Goal: Book appointment/travel/reservation

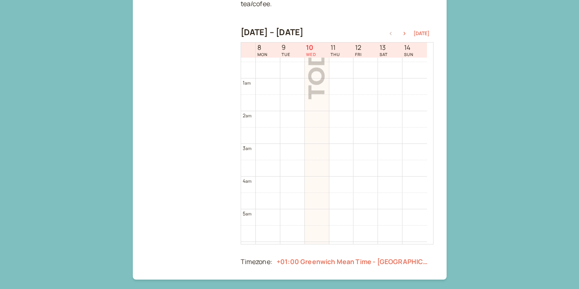
scroll to position [4, 0]
click at [407, 33] on icon "button" at bounding box center [405, 33] width 10 height 3
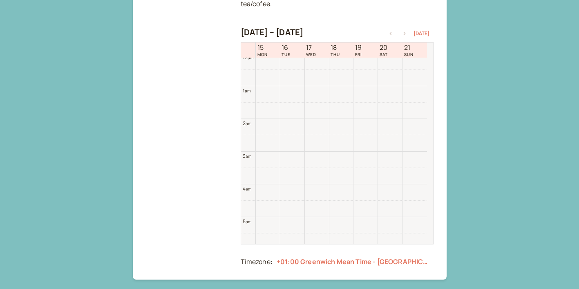
scroll to position [262, 0]
click at [407, 33] on icon "button" at bounding box center [405, 33] width 10 height 3
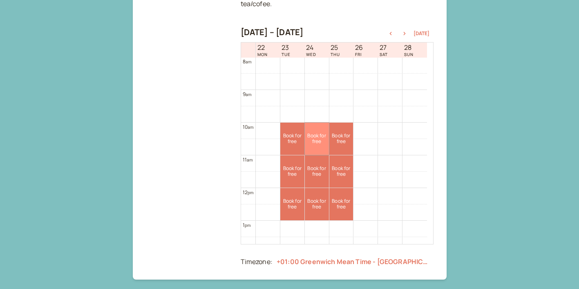
click at [314, 141] on link "Book for free free" at bounding box center [317, 139] width 24 height 32
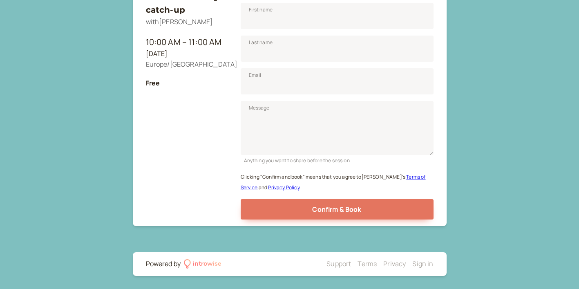
scroll to position [101, 0]
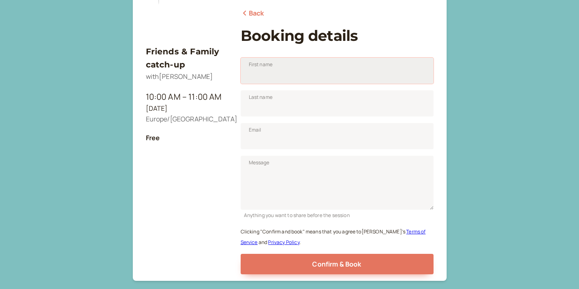
click at [313, 78] on input "First name" at bounding box center [337, 71] width 193 height 26
type input "[PERSON_NAME]"
type input "[EMAIL_ADDRESS][DOMAIN_NAME]"
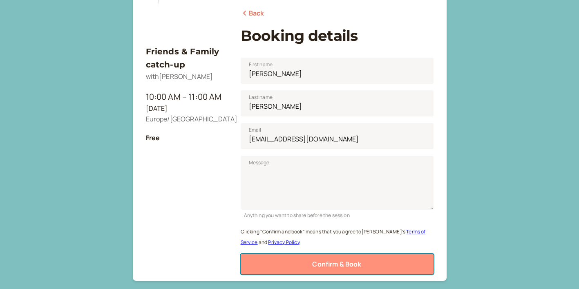
click at [319, 265] on span "Confirm & Book" at bounding box center [336, 263] width 49 height 9
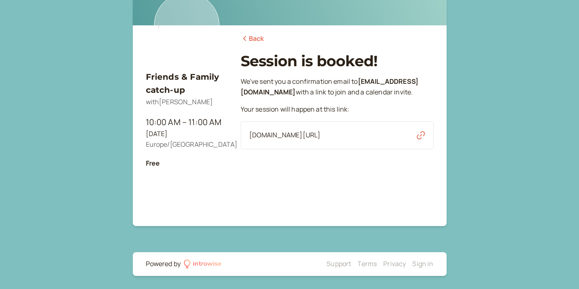
scroll to position [15, 0]
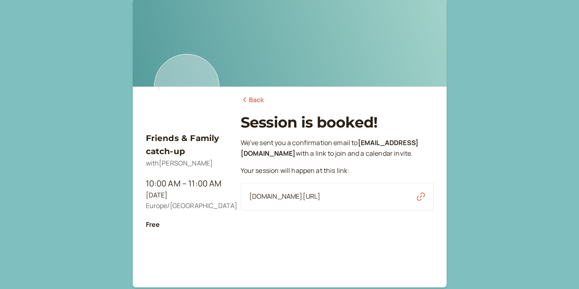
click at [256, 99] on link "Back" at bounding box center [253, 100] width 24 height 11
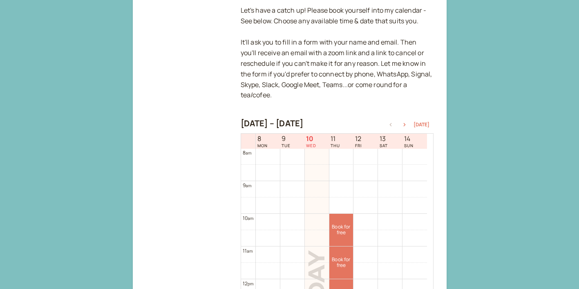
scroll to position [183, 0]
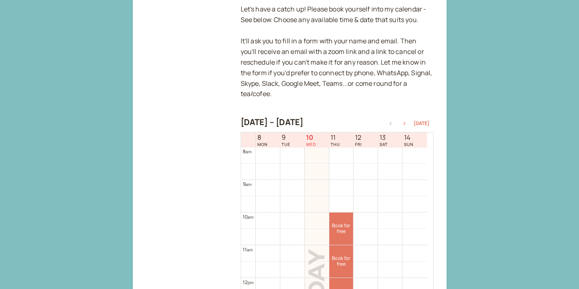
click at [405, 123] on icon "button" at bounding box center [405, 123] width 10 height 3
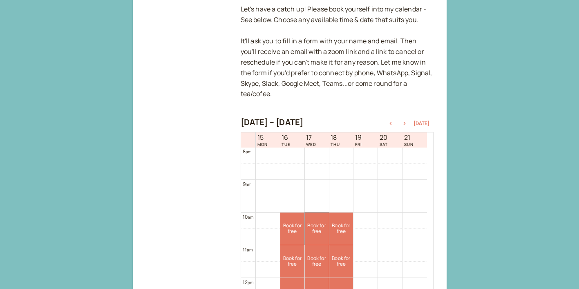
click at [315, 226] on link "Book for free free" at bounding box center [317, 228] width 24 height 32
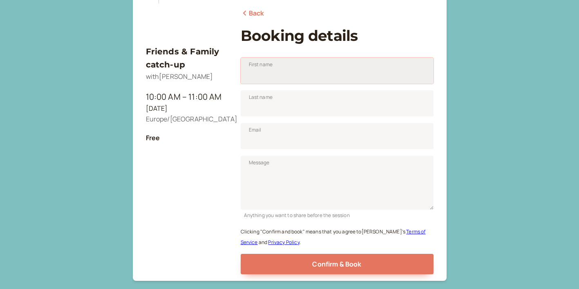
click at [308, 76] on input "First name" at bounding box center [337, 71] width 193 height 26
type input "[PERSON_NAME]"
type input "[EMAIL_ADDRESS][DOMAIN_NAME]"
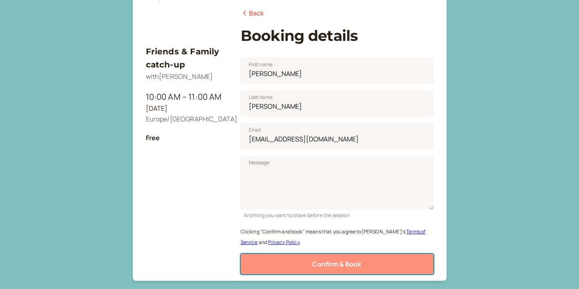
click at [338, 262] on span "Confirm & Book" at bounding box center [336, 263] width 49 height 9
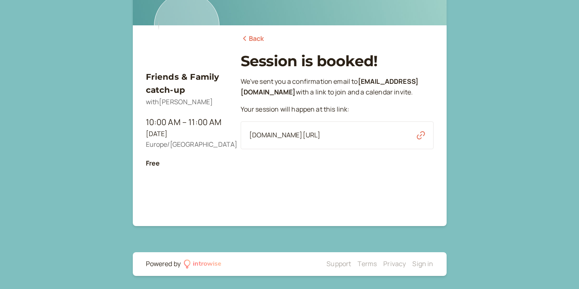
scroll to position [76, 0]
